Goal: Transaction & Acquisition: Purchase product/service

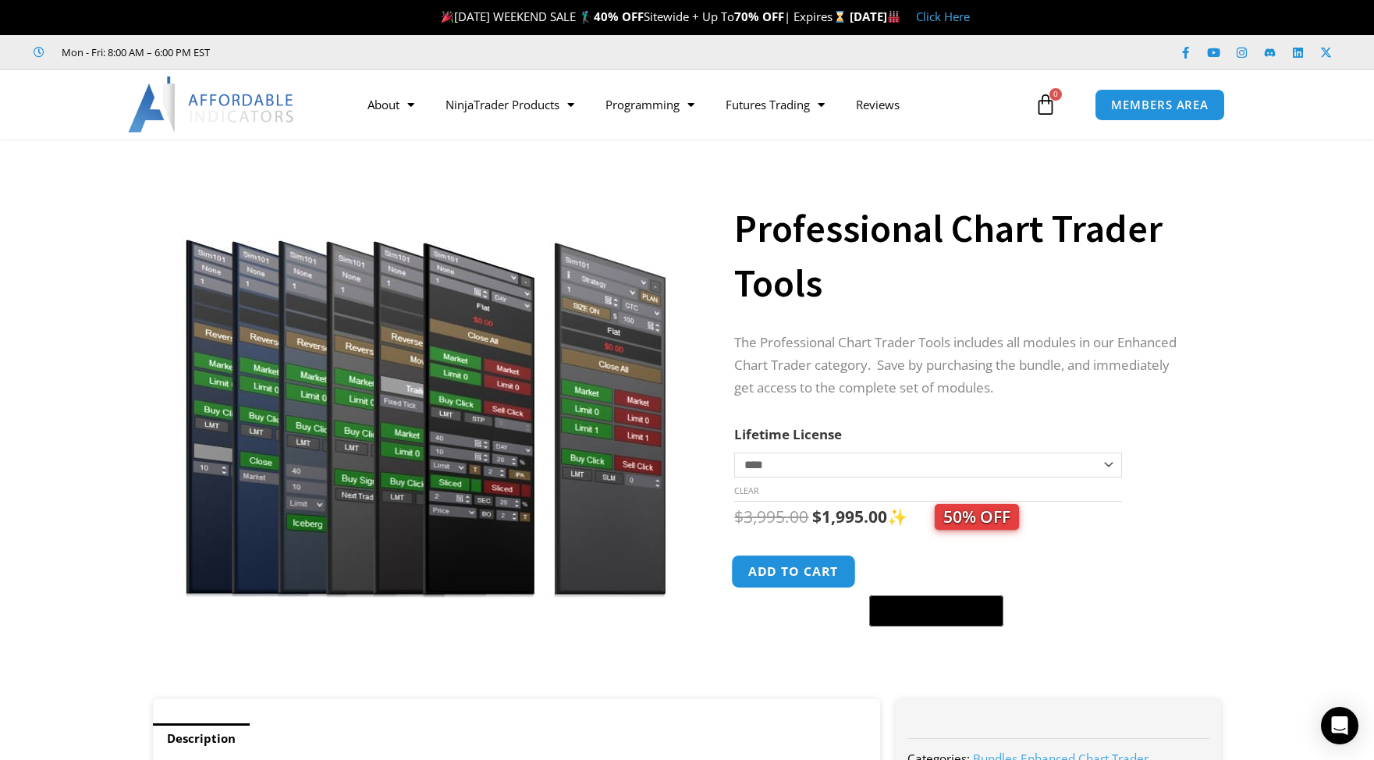
click at [819, 562] on button "Add to cart" at bounding box center [794, 572] width 125 height 34
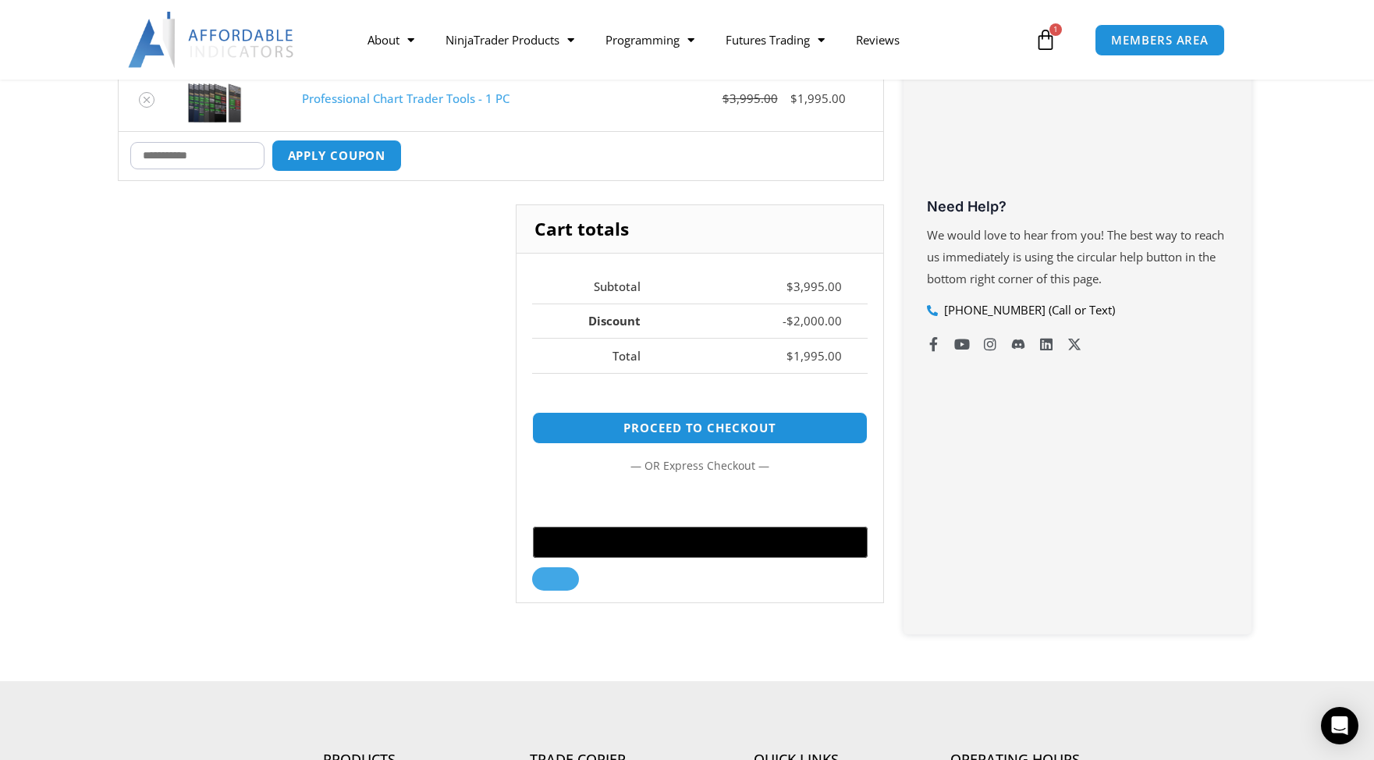
scroll to position [475, 0]
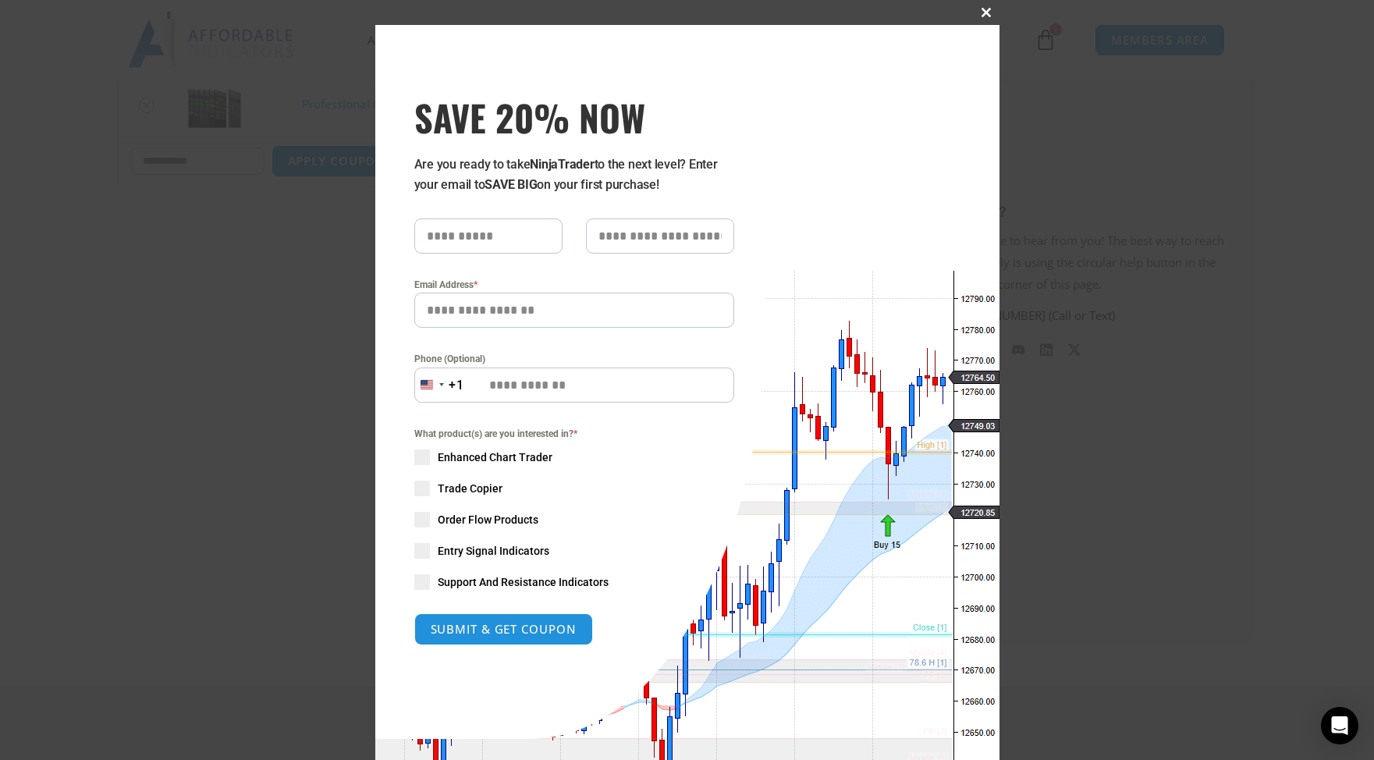
click at [991, 16] on span at bounding box center [987, 12] width 25 height 9
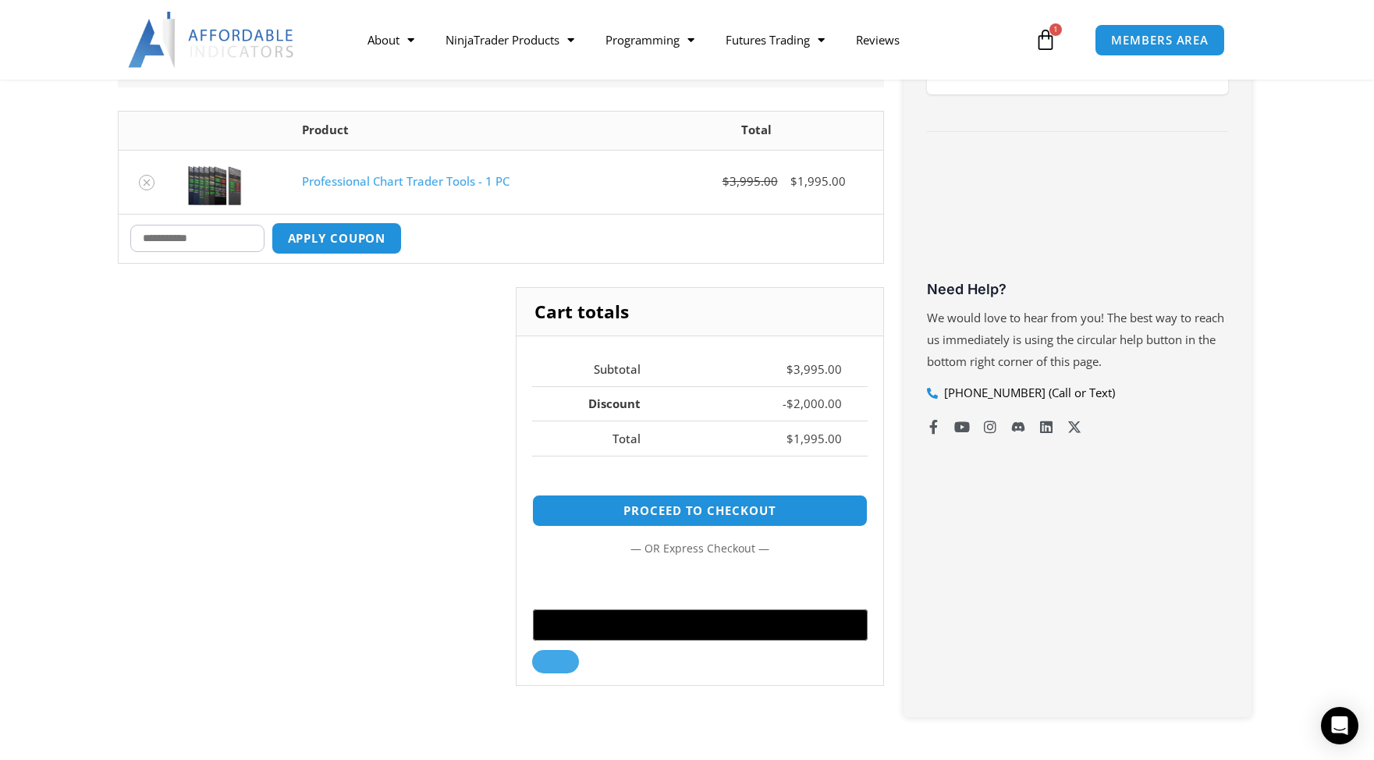
scroll to position [354, 0]
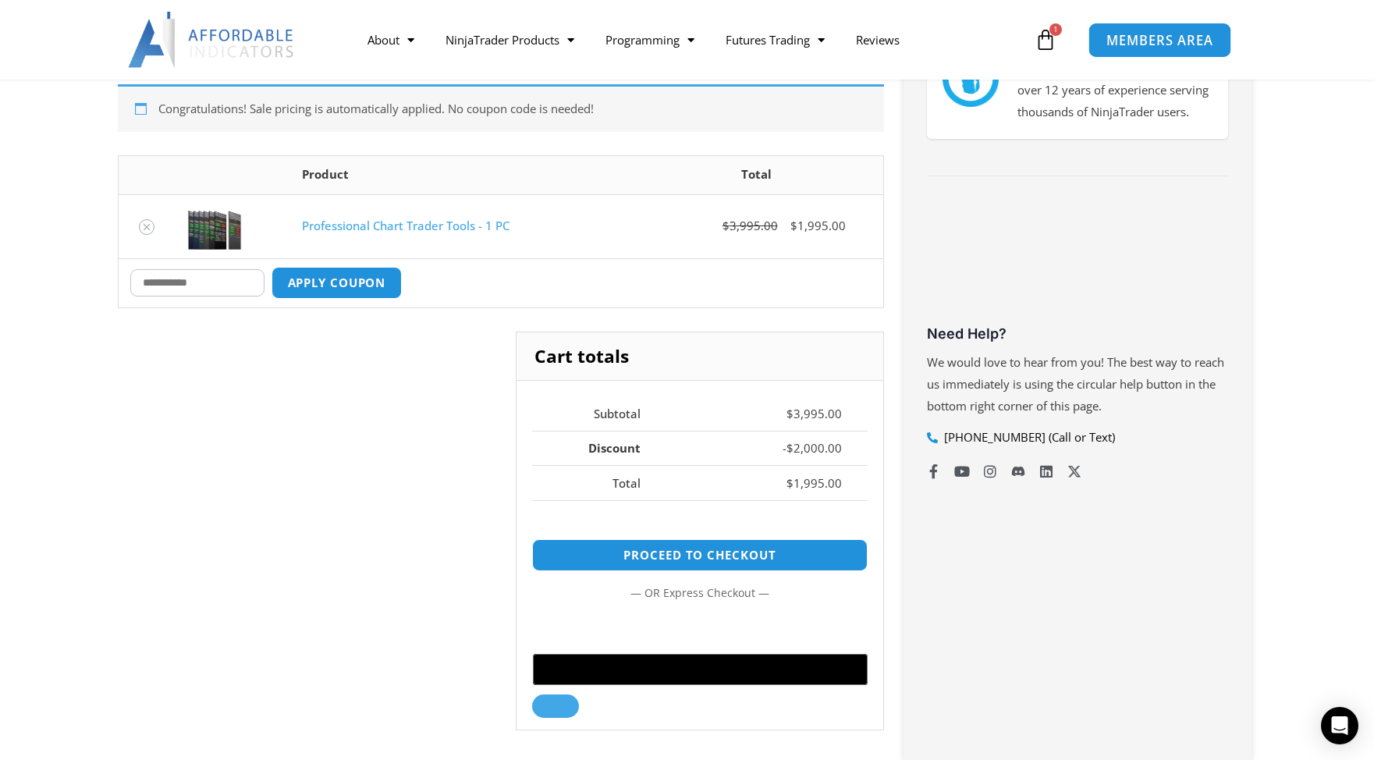
click at [1137, 41] on span "MEMBERS AREA" at bounding box center [1160, 40] width 107 height 13
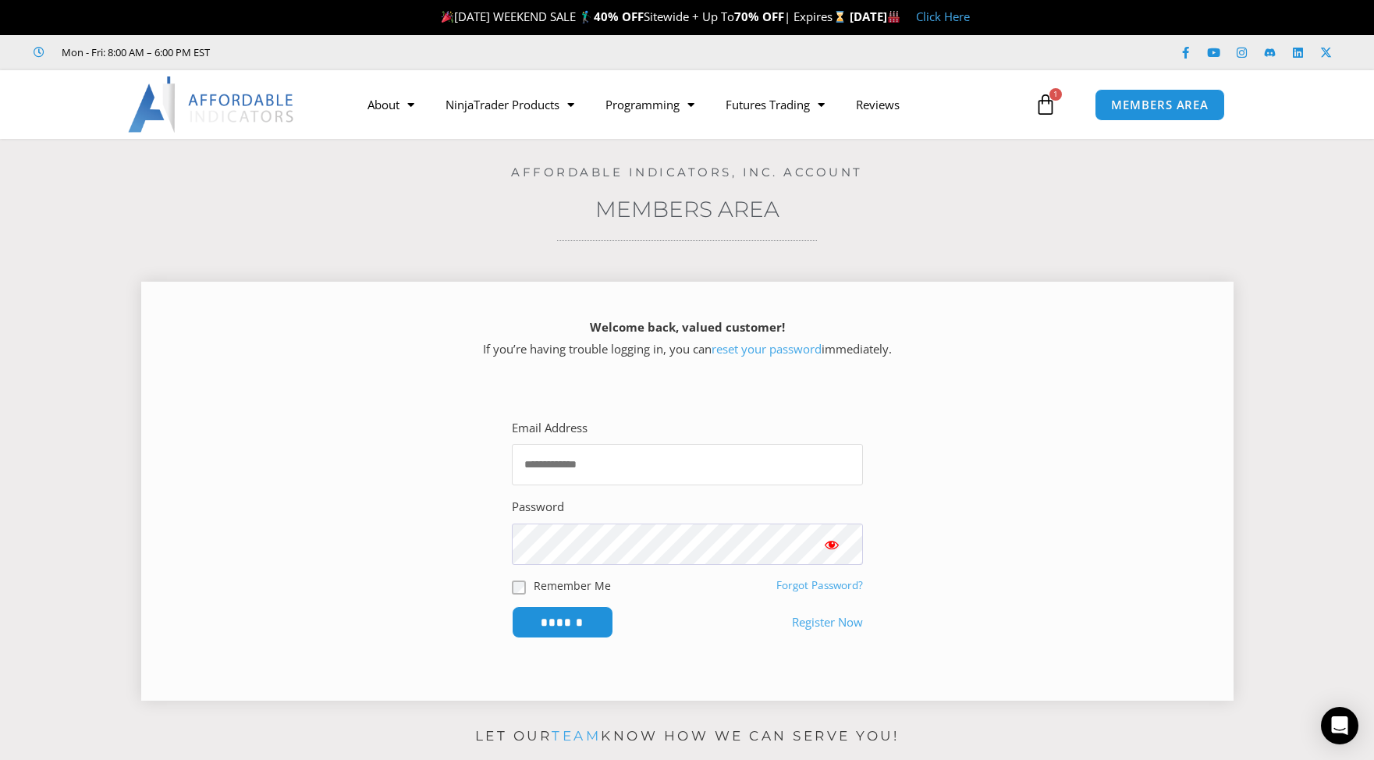
click at [601, 459] on input "Email Address" at bounding box center [687, 464] width 351 height 41
type input "**********"
click at [552, 619] on input "******" at bounding box center [562, 623] width 107 height 34
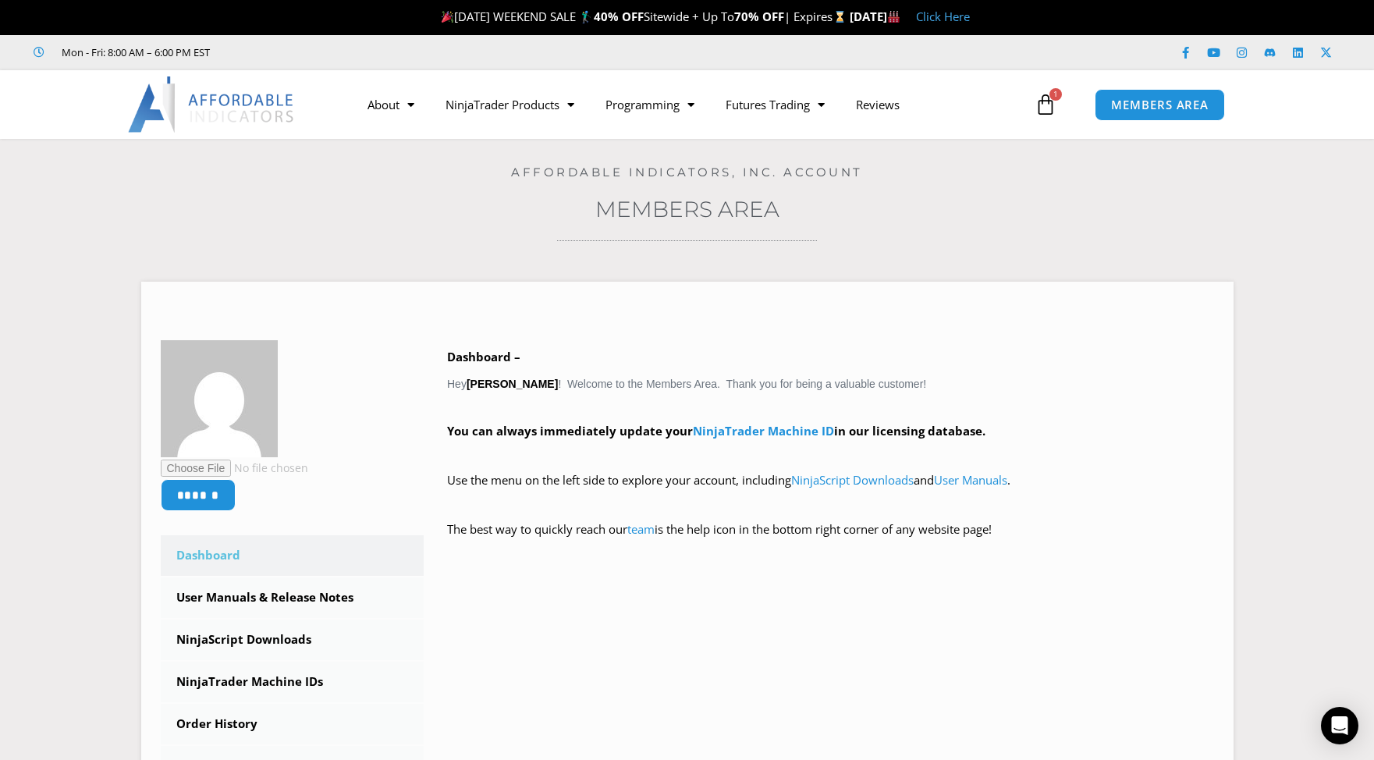
click at [1047, 105] on icon at bounding box center [1046, 105] width 22 height 22
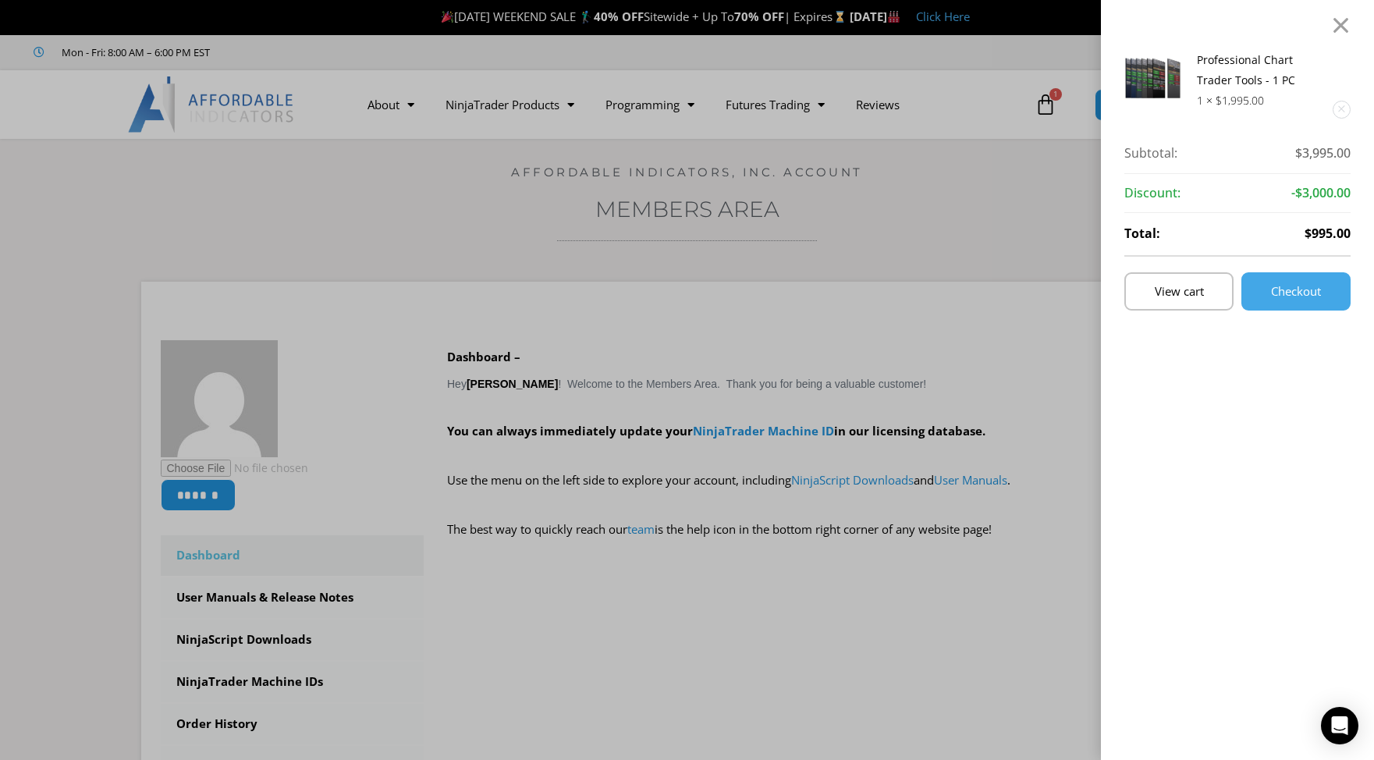
click at [1344, 12] on div "Professional Chart Trader Tools - 1 PC 1 × $ 1,995.00 Subtotal: $ 3,995.00 Subt…" at bounding box center [1237, 380] width 273 height 760
click at [1335, 20] on div at bounding box center [1341, 25] width 20 height 19
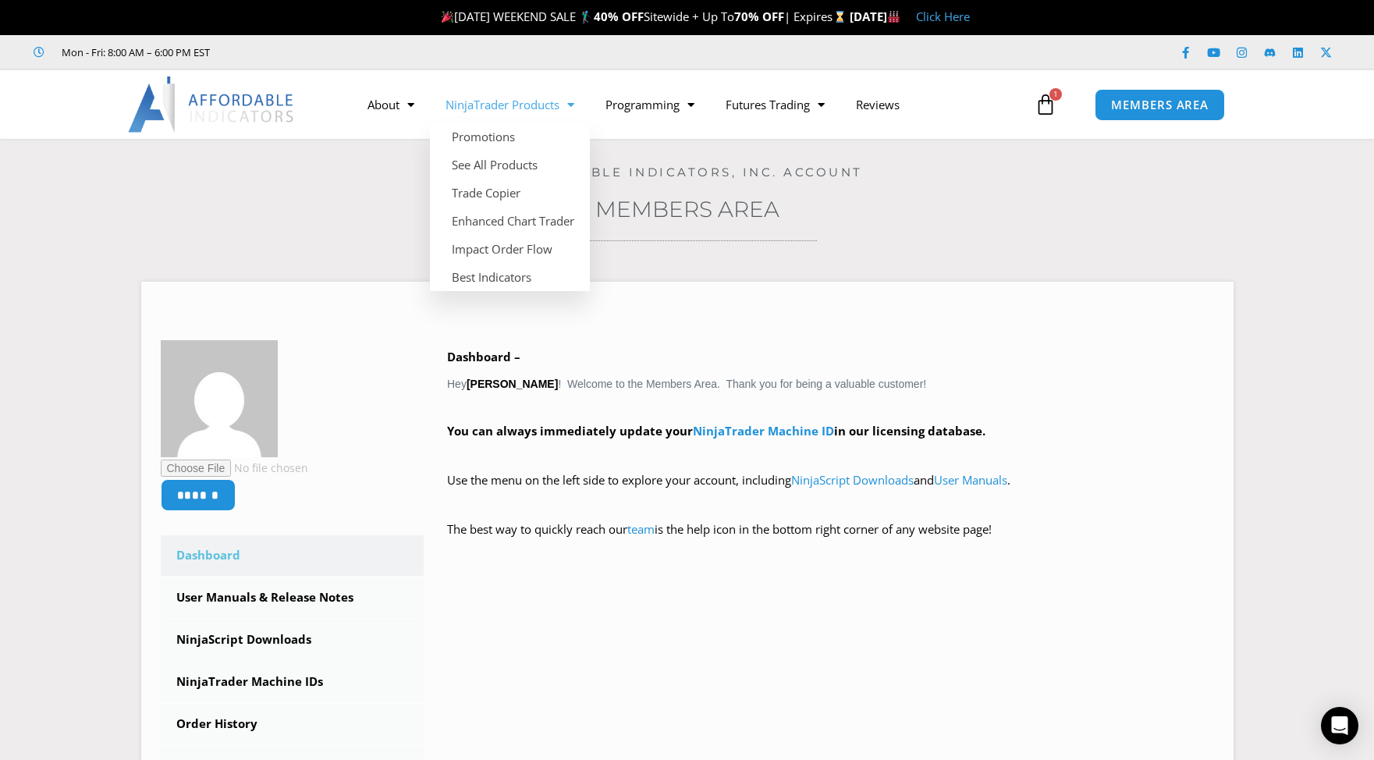
click at [481, 108] on link "NinjaTrader Products" at bounding box center [510, 105] width 160 height 36
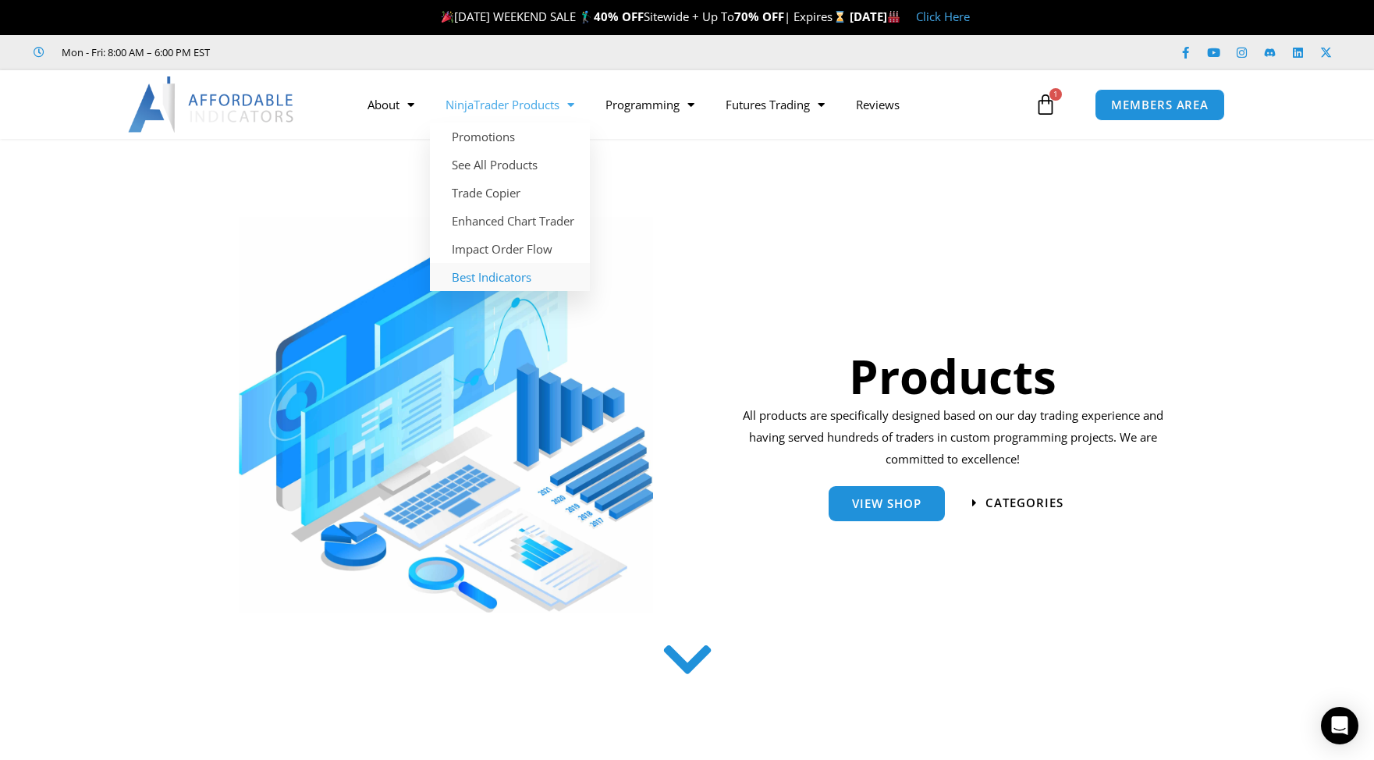
click at [499, 281] on link "Best Indicators" at bounding box center [510, 277] width 160 height 28
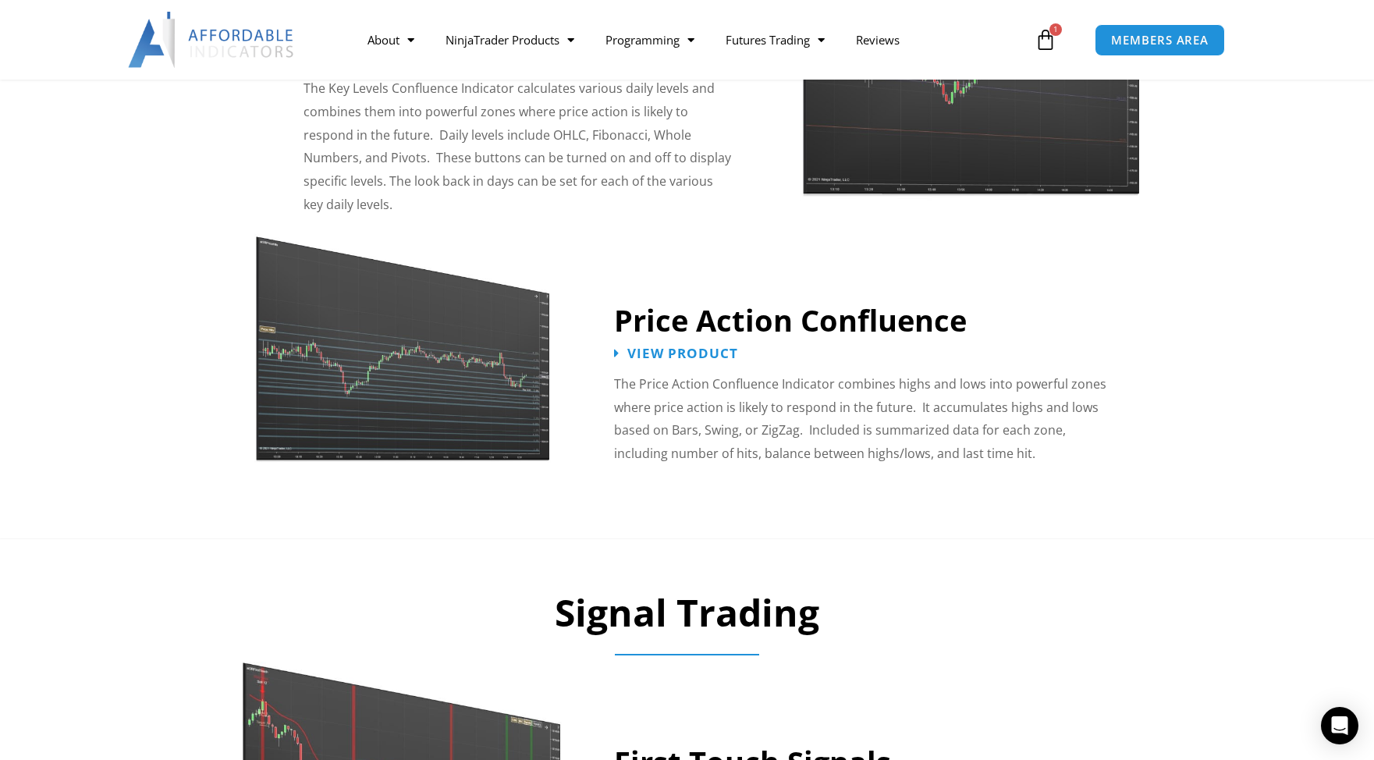
scroll to position [1868, 0]
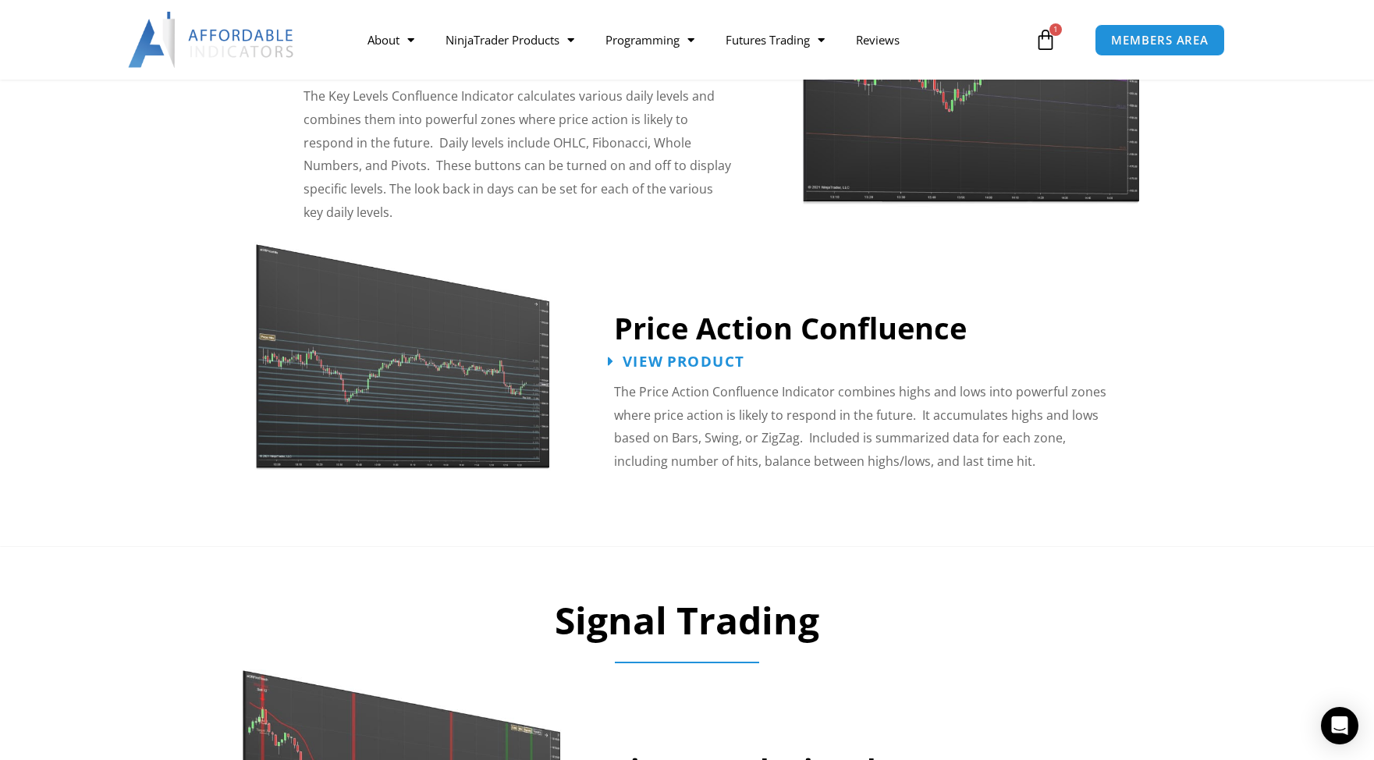
click at [660, 354] on span "View Product" at bounding box center [684, 361] width 122 height 15
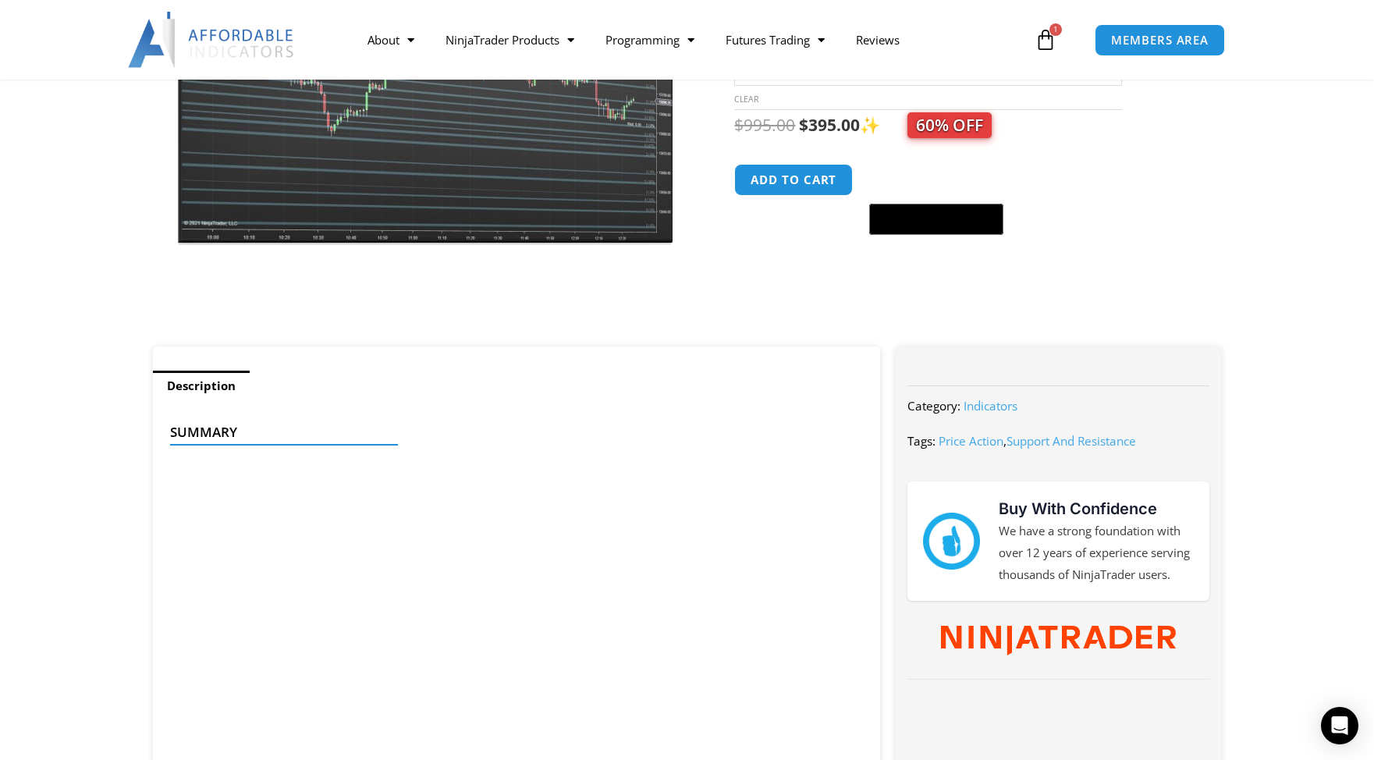
scroll to position [521, 0]
